Goal: Task Accomplishment & Management: Use online tool/utility

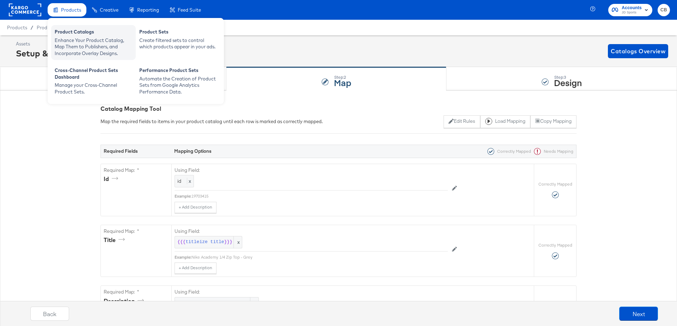
click at [71, 45] on div "Enhance Your Product Catalog, Map Them to Publishers, and Incorporate Overlay D…" at bounding box center [94, 47] width 78 height 20
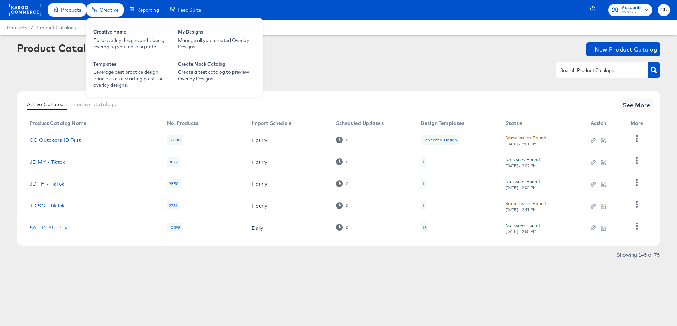
click at [102, 11] on span "Creative" at bounding box center [109, 10] width 19 height 6
click at [110, 31] on div "Creative Home" at bounding box center [132, 33] width 78 height 8
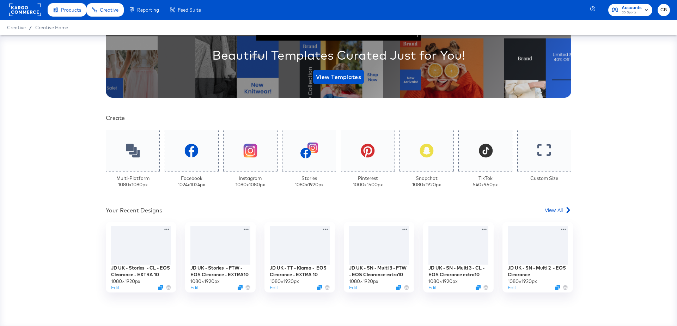
scroll to position [140, 0]
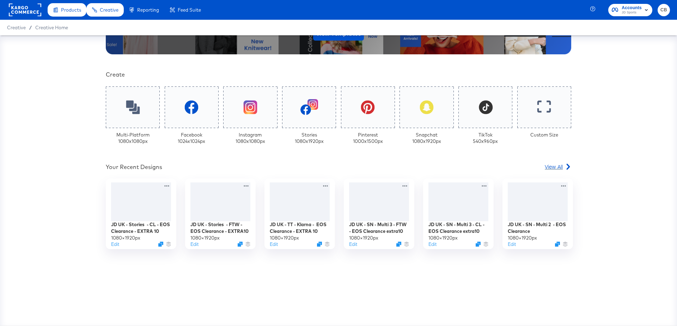
click at [558, 165] on span "View All" at bounding box center [554, 166] width 18 height 7
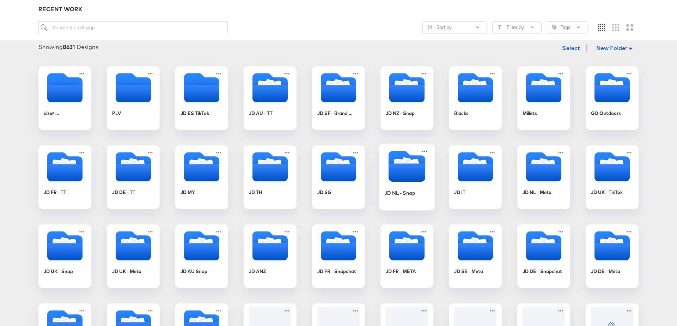
scroll to position [103, 0]
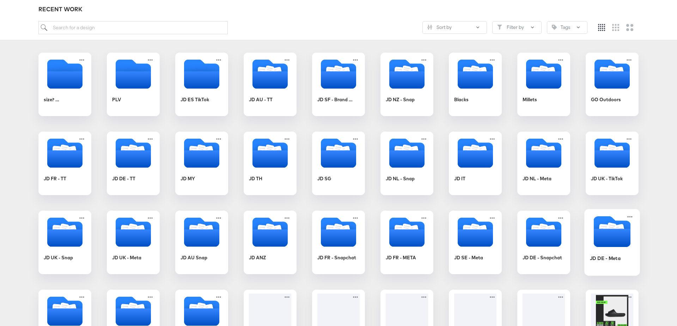
click at [603, 240] on icon "Folder" at bounding box center [612, 238] width 37 height 18
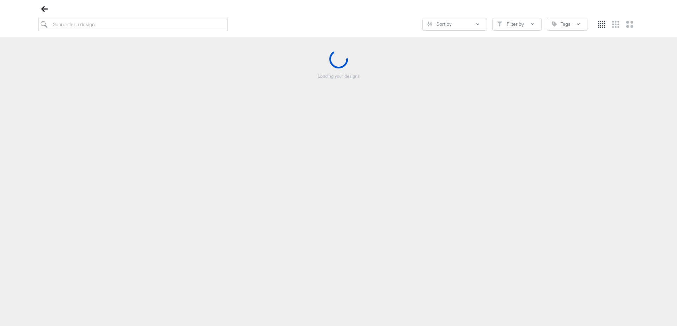
scroll to position [80, 0]
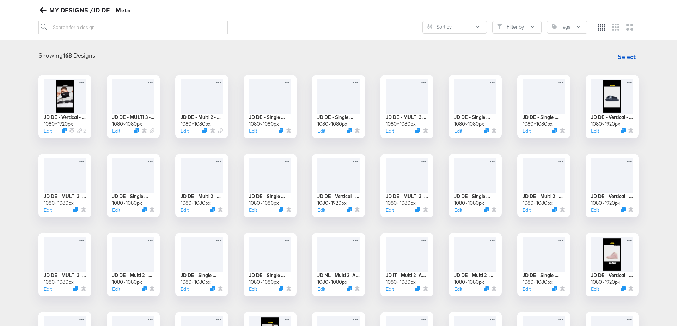
click at [44, 10] on icon "button" at bounding box center [43, 10] width 7 height 7
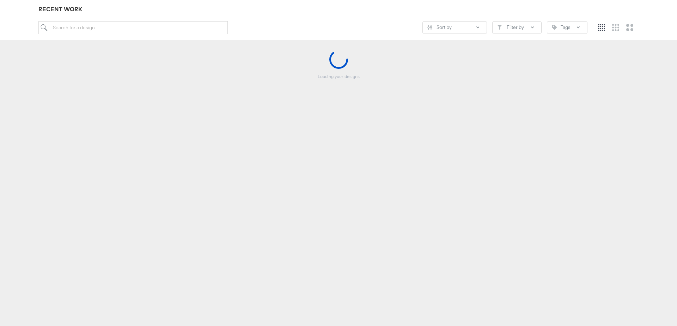
scroll to position [78, 0]
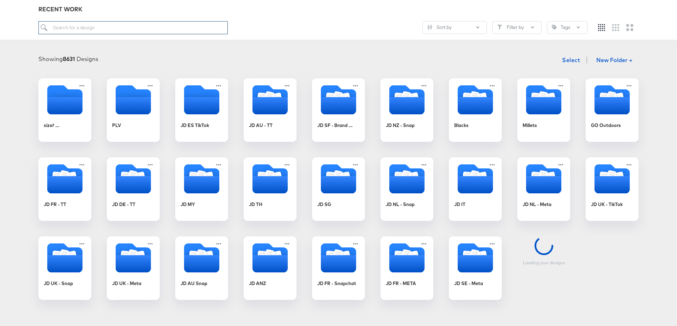
click at [84, 26] on input "search" at bounding box center [132, 27] width 189 height 13
type input "DE"
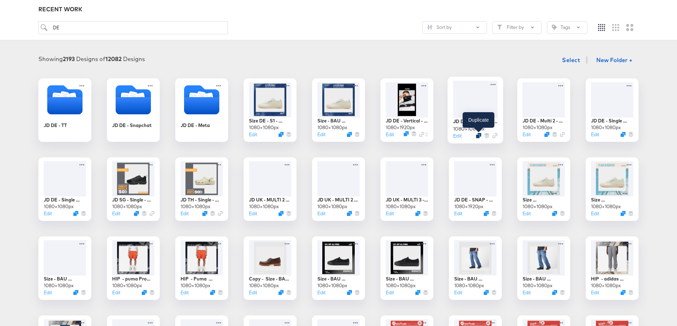
click at [480, 136] on icon "Duplicate" at bounding box center [478, 135] width 5 height 5
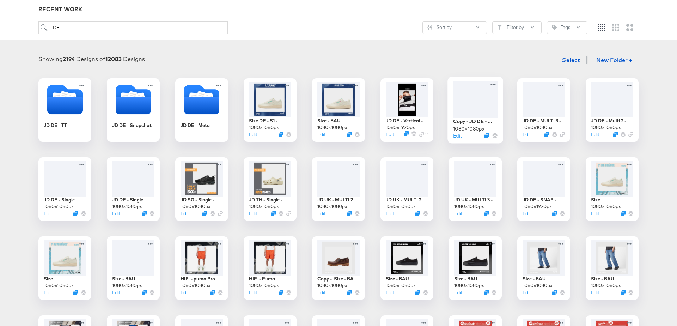
click at [467, 95] on div at bounding box center [475, 99] width 44 height 37
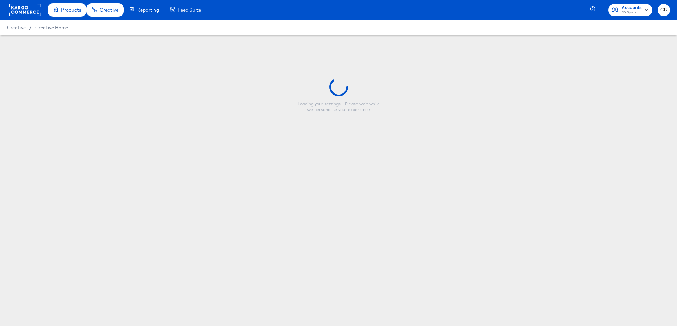
type input "Copy - JD DE - MULTI 3 - Clearance"
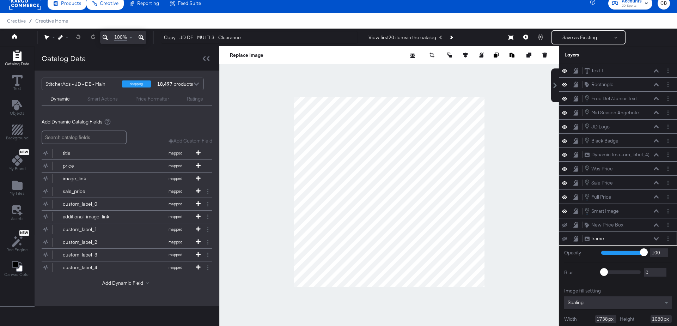
scroll to position [22, 0]
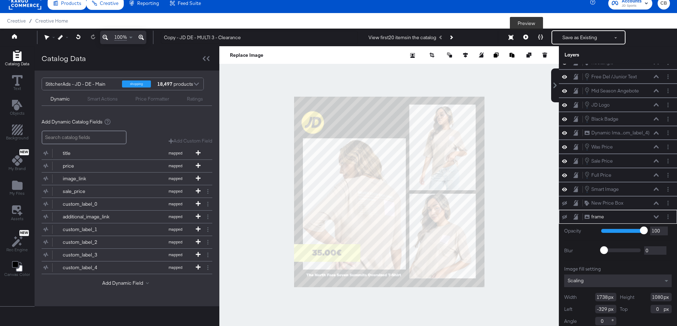
click at [528, 36] on icon at bounding box center [526, 37] width 5 height 5
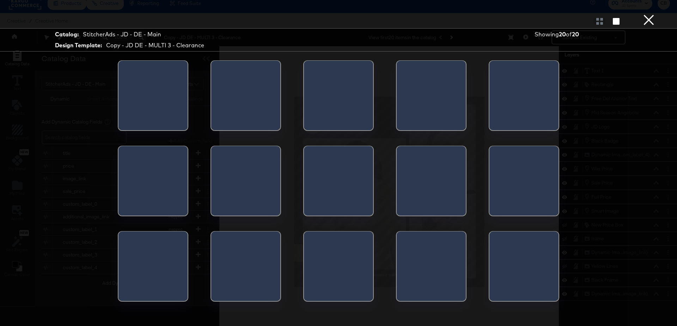
scroll to position [0, 0]
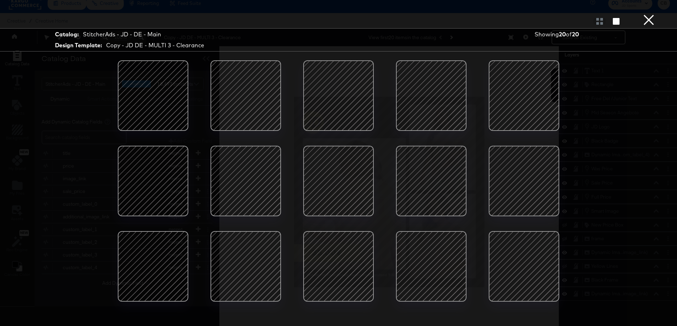
click at [230, 93] on div at bounding box center [246, 96] width 60 height 60
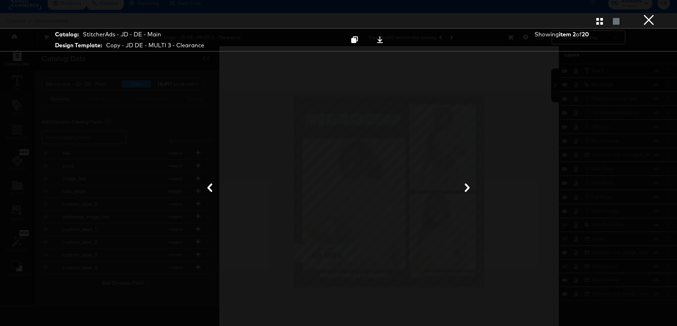
click at [650, 14] on button "×" at bounding box center [649, 7] width 14 height 14
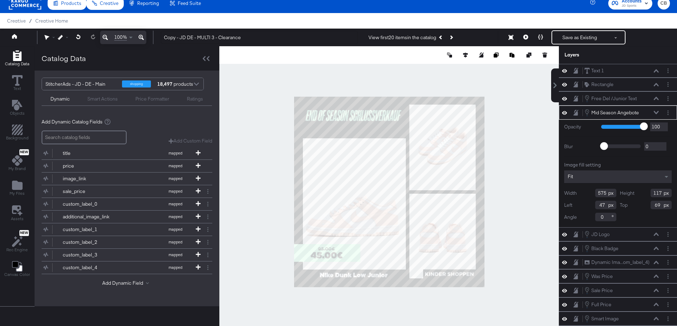
type input "67"
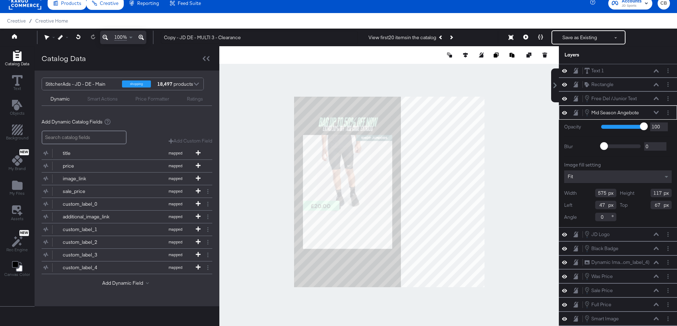
click at [506, 128] on div at bounding box center [389, 191] width 340 height 291
click at [669, 112] on button "Layer Options" at bounding box center [668, 112] width 7 height 7
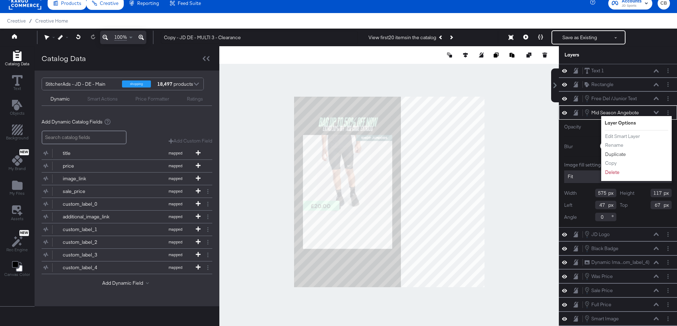
click at [617, 153] on button "Duplicate" at bounding box center [616, 154] width 22 height 7
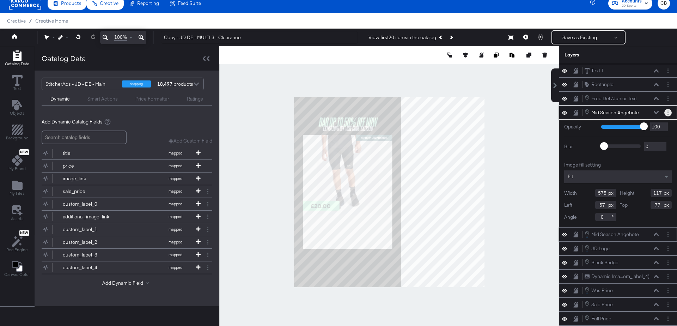
click at [671, 112] on button "Layer Options" at bounding box center [668, 112] width 7 height 7
